Goal: Transaction & Acquisition: Purchase product/service

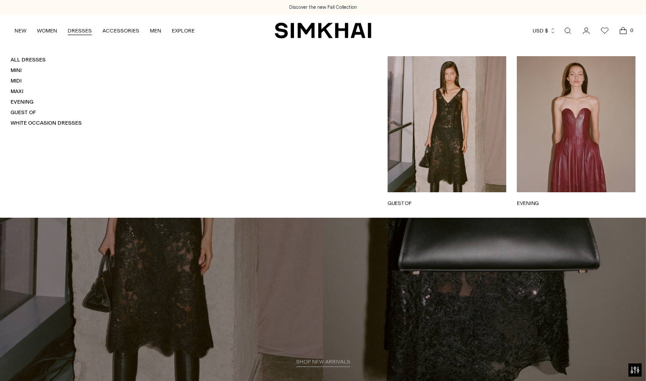
click at [81, 32] on link "DRESSES" at bounding box center [80, 30] width 24 height 19
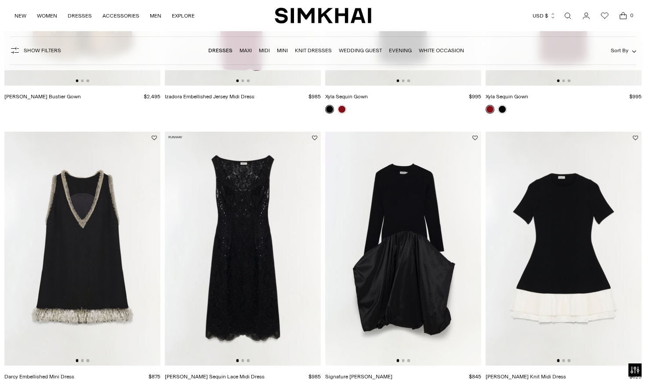
scroll to position [884, 0]
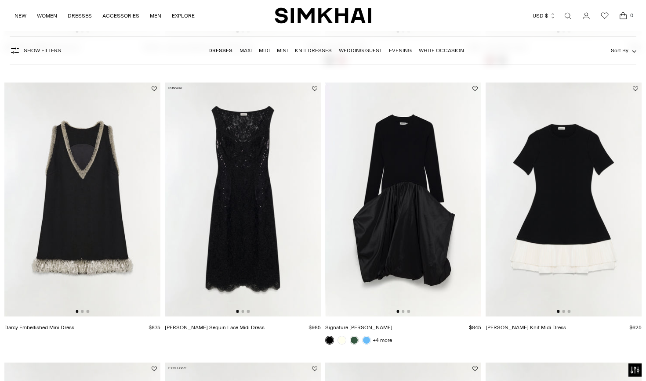
click at [389, 196] on img at bounding box center [403, 200] width 156 height 234
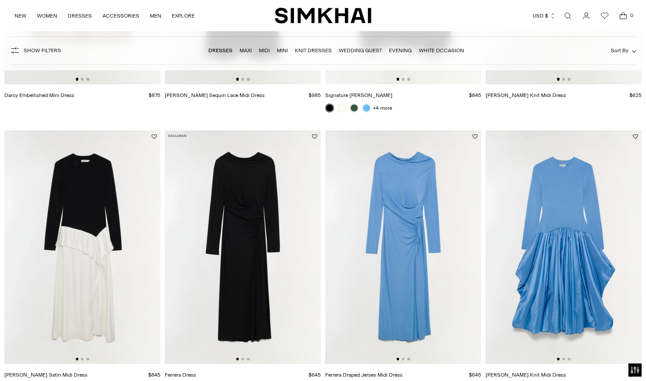
scroll to position [1192, 0]
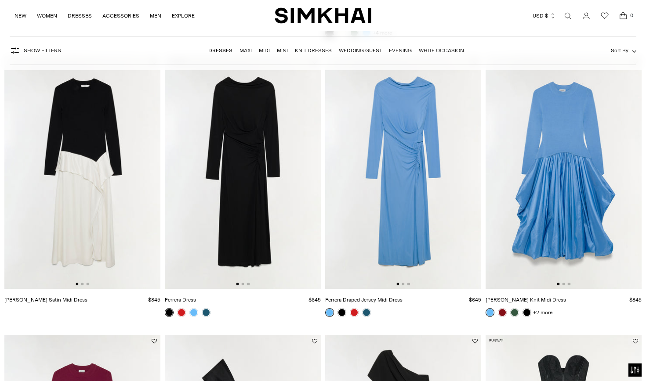
click at [579, 207] on img at bounding box center [563, 172] width 156 height 234
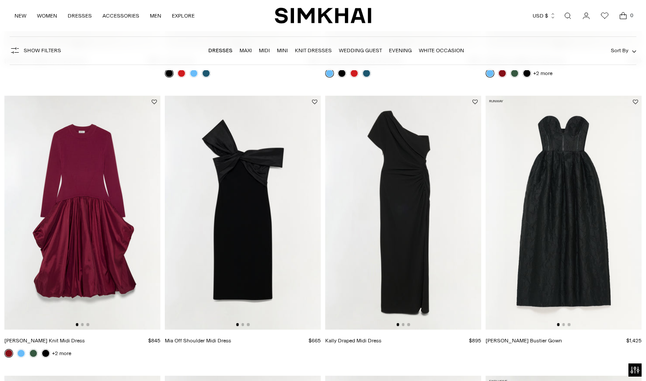
scroll to position [1455, 0]
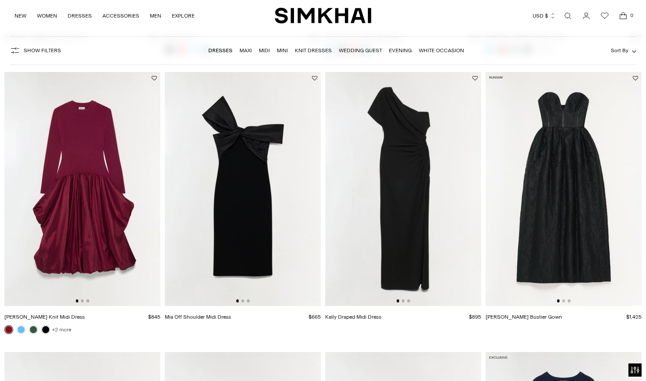
click at [60, 327] on link "+2 more" at bounding box center [61, 330] width 19 height 12
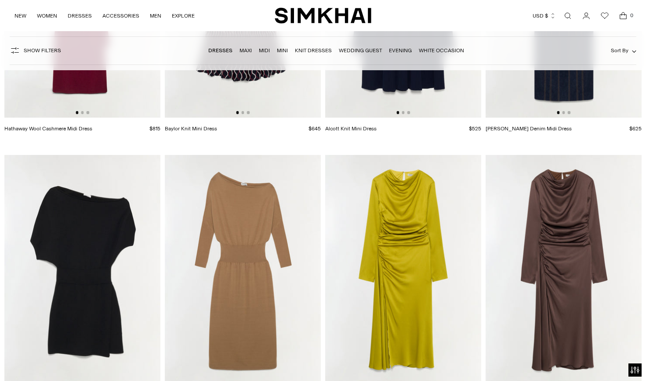
scroll to position [2304, 0]
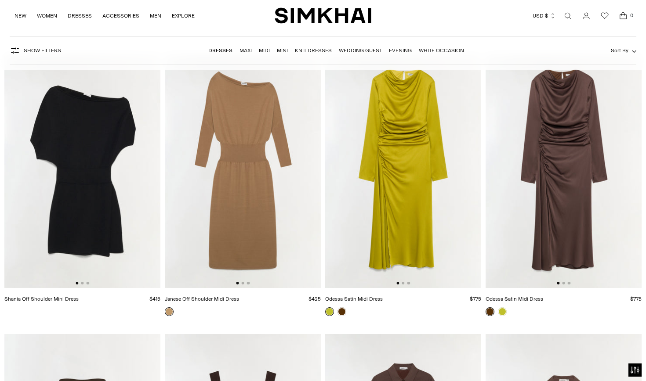
click at [525, 245] on img at bounding box center [563, 171] width 156 height 234
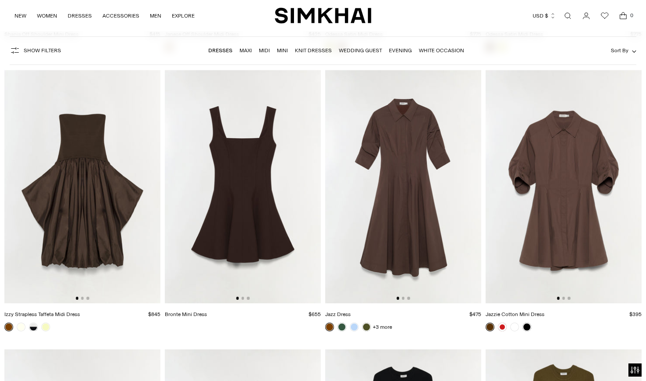
scroll to position [2563, 0]
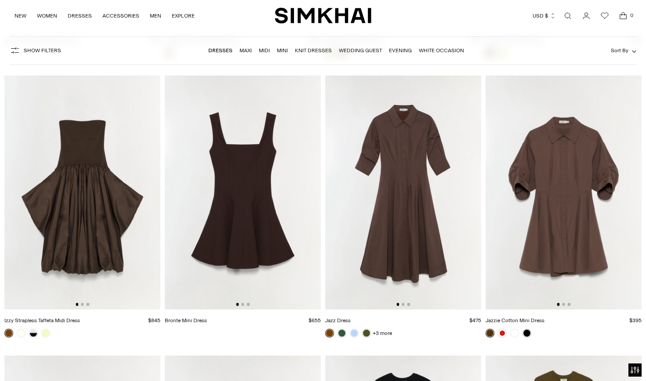
click at [65, 244] on img at bounding box center [82, 193] width 156 height 234
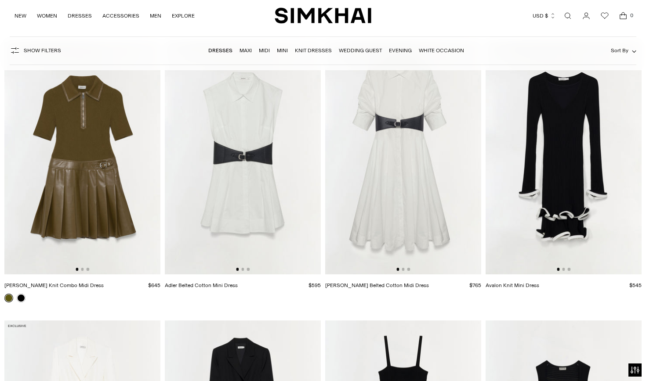
scroll to position [3175, 0]
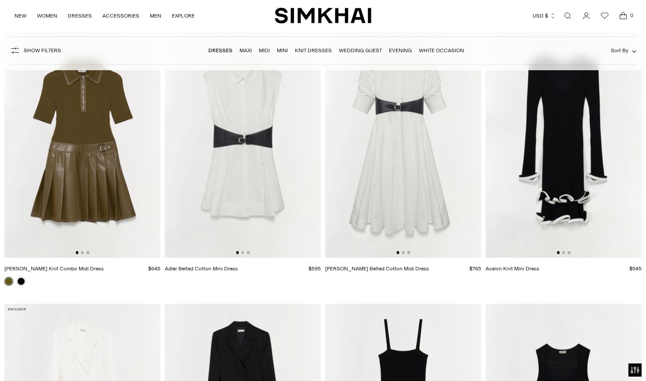
click at [527, 206] on img at bounding box center [563, 141] width 156 height 234
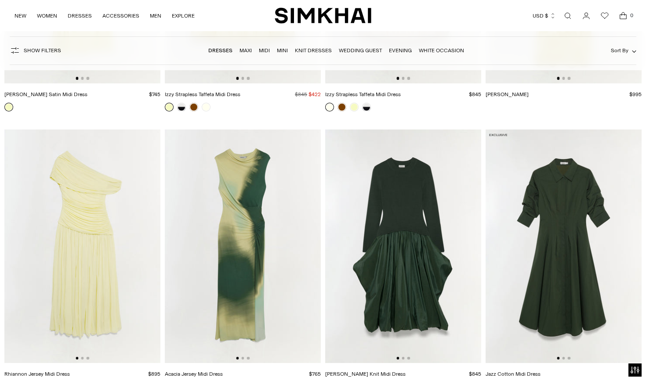
scroll to position [4531, 0]
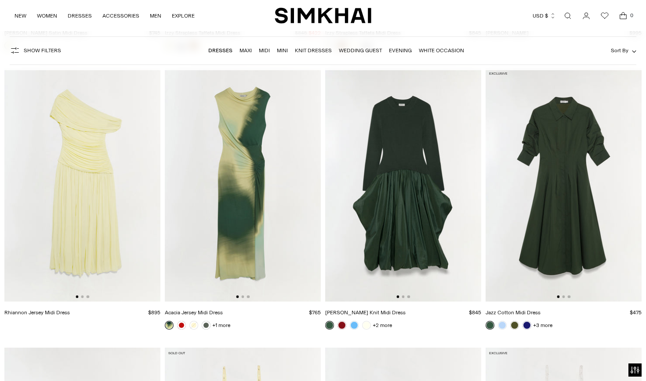
click at [375, 196] on img at bounding box center [403, 185] width 156 height 234
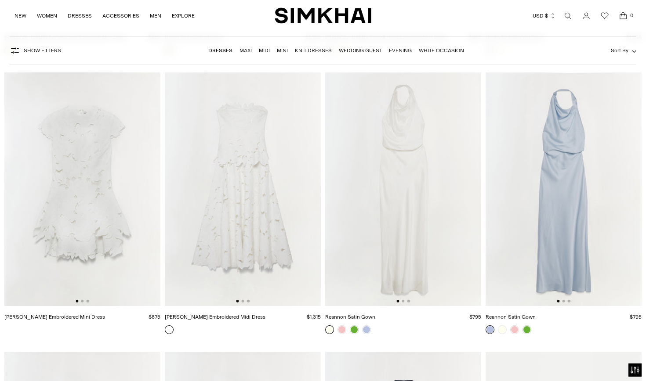
scroll to position [5075, 0]
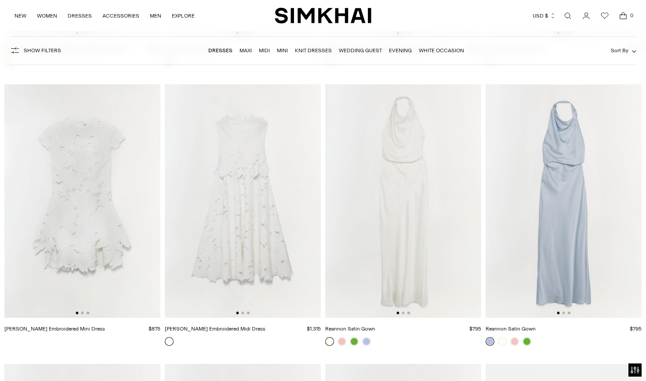
click at [88, 291] on img at bounding box center [82, 201] width 156 height 234
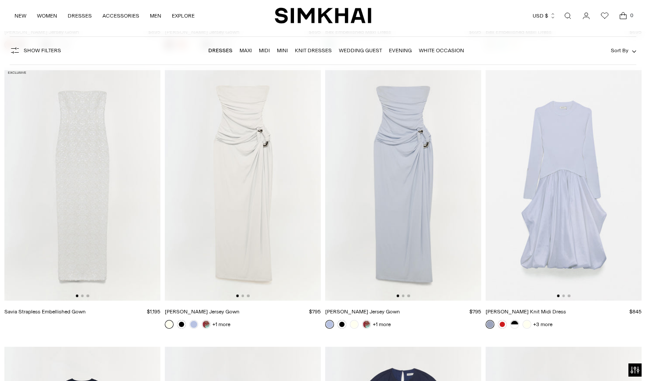
scroll to position [8460, 0]
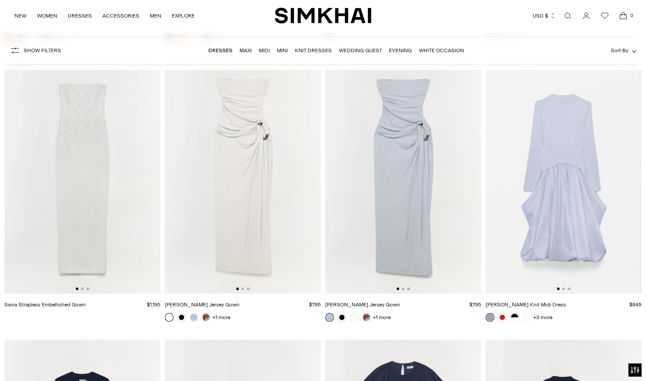
click at [564, 237] on img at bounding box center [563, 177] width 156 height 234
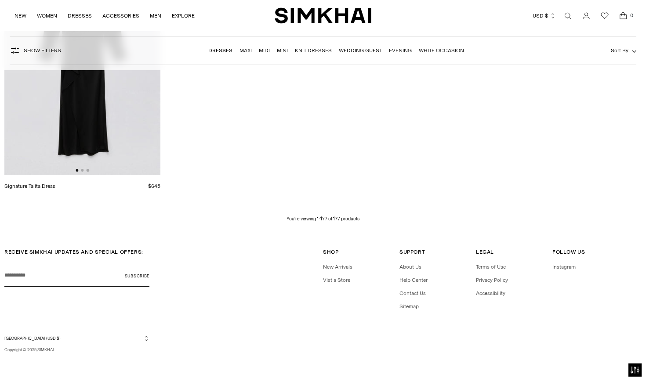
scroll to position [12490, 0]
click at [293, 257] on div "RECEIVE SIMKHAI UPDATES AND SPECIAL OFFERS: Your email Subscribe" at bounding box center [163, 276] width 319 height 55
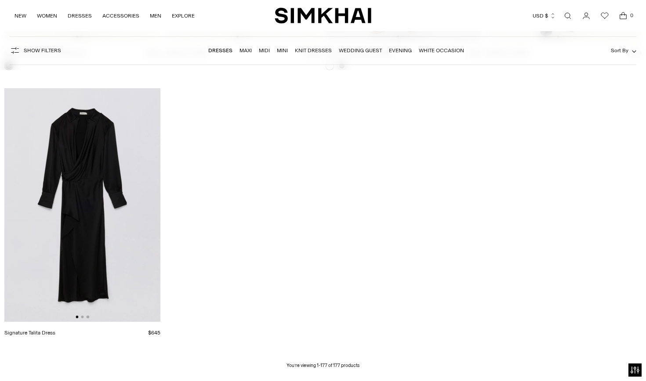
scroll to position [12327, 0]
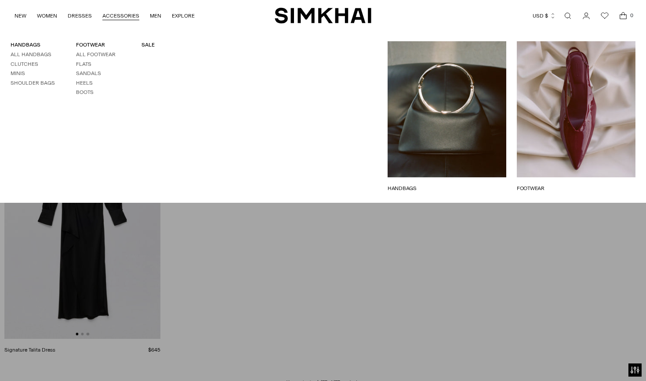
click at [588, 185] on link "FOOTWEAR" at bounding box center [576, 189] width 119 height 8
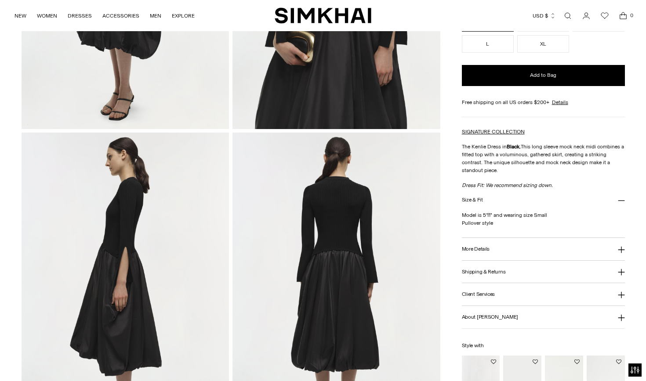
scroll to position [250, 0]
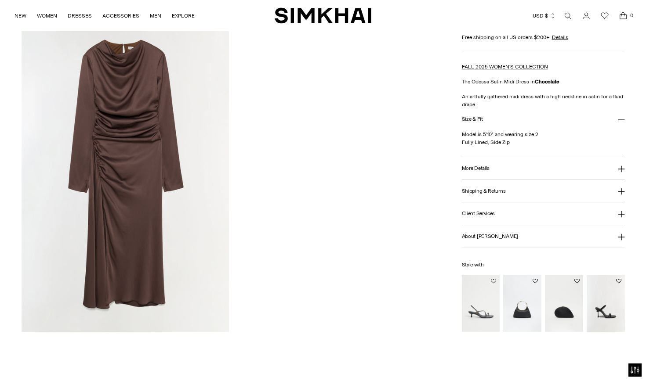
scroll to position [1005, 0]
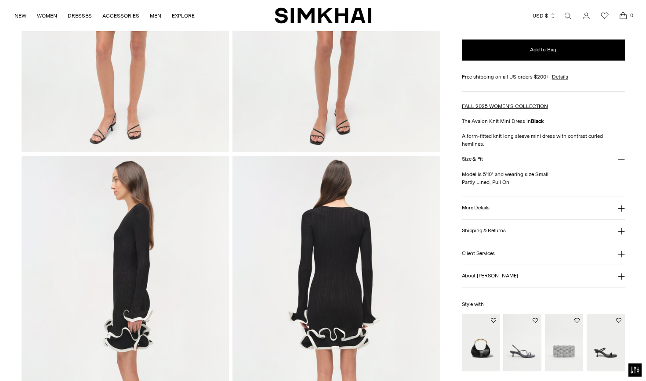
scroll to position [283, 0]
